Goal: Task Accomplishment & Management: Complete application form

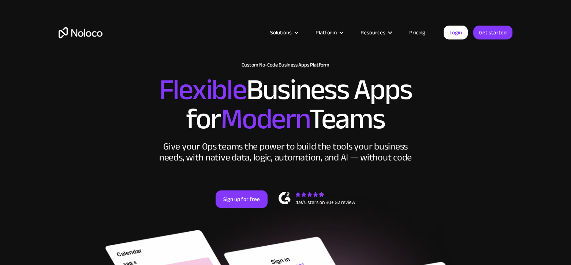
click at [421, 36] on link "Pricing" at bounding box center [417, 33] width 34 height 10
drag, startPoint x: 421, startPoint y: 36, endPoint x: 414, endPoint y: 43, distance: 9.8
drag, startPoint x: 414, startPoint y: 43, endPoint x: 414, endPoint y: 30, distance: 12.5
click at [414, 30] on link "Pricing" at bounding box center [417, 33] width 34 height 10
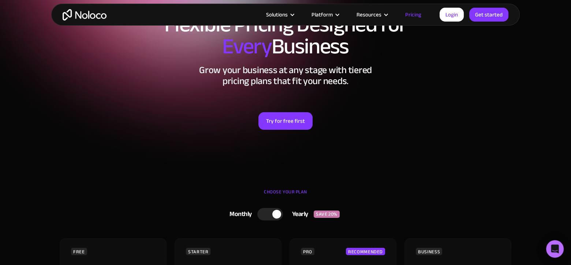
scroll to position [24, 0]
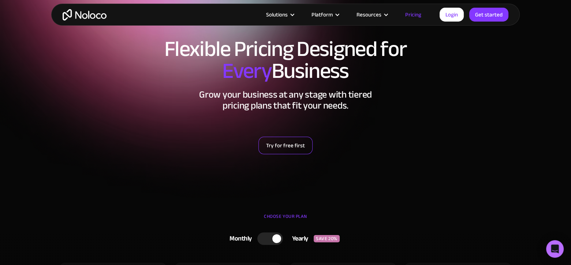
click at [303, 143] on link "Try for free first" at bounding box center [286, 146] width 54 height 18
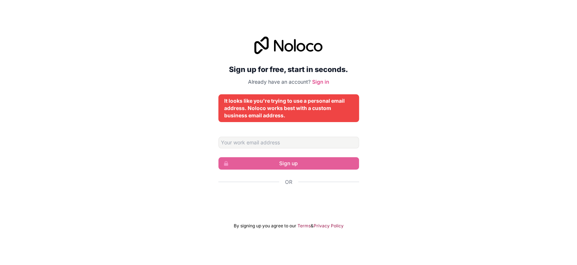
click at [402, 150] on div "Sign up for free, start in seconds. Already have an account? Sign in It looks l…" at bounding box center [288, 132] width 577 height 213
